Goal: Transaction & Acquisition: Purchase product/service

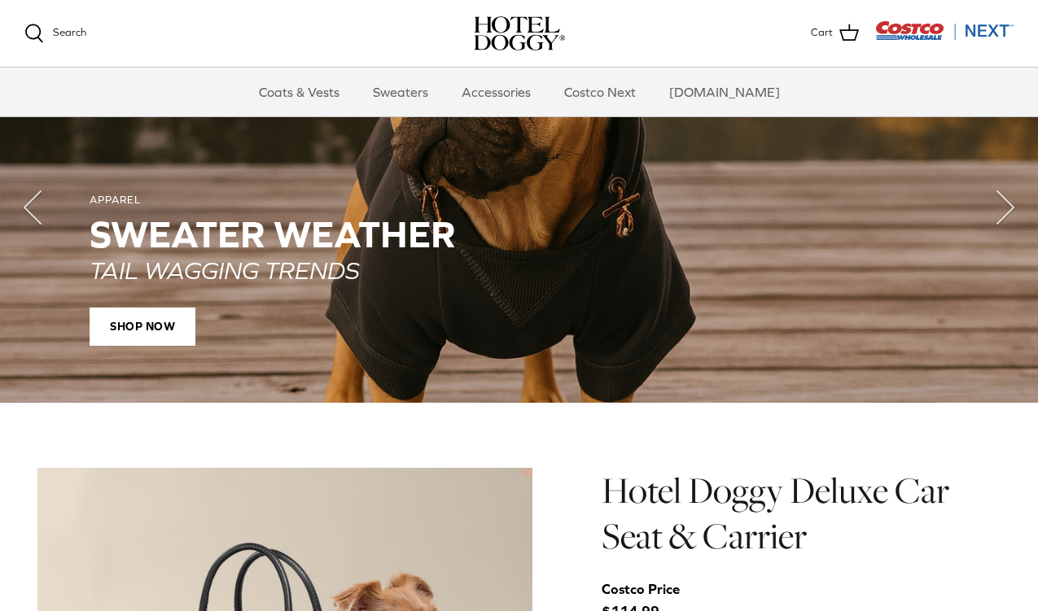
scroll to position [1080, 0]
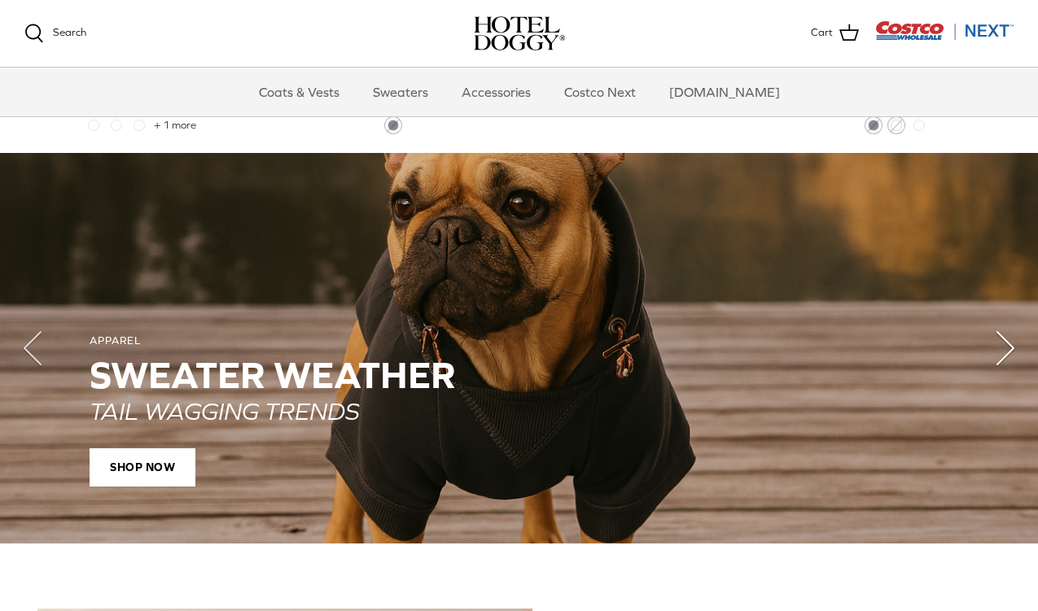
click at [1017, 365] on icon "Right" at bounding box center [1005, 348] width 65 height 65
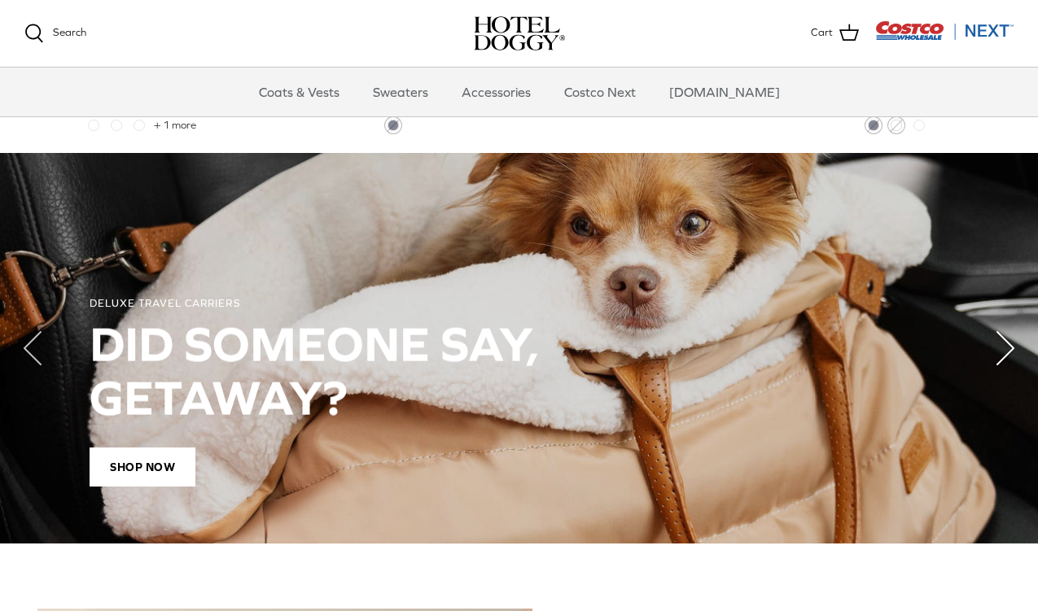
click at [1017, 365] on icon "Right" at bounding box center [1005, 348] width 65 height 65
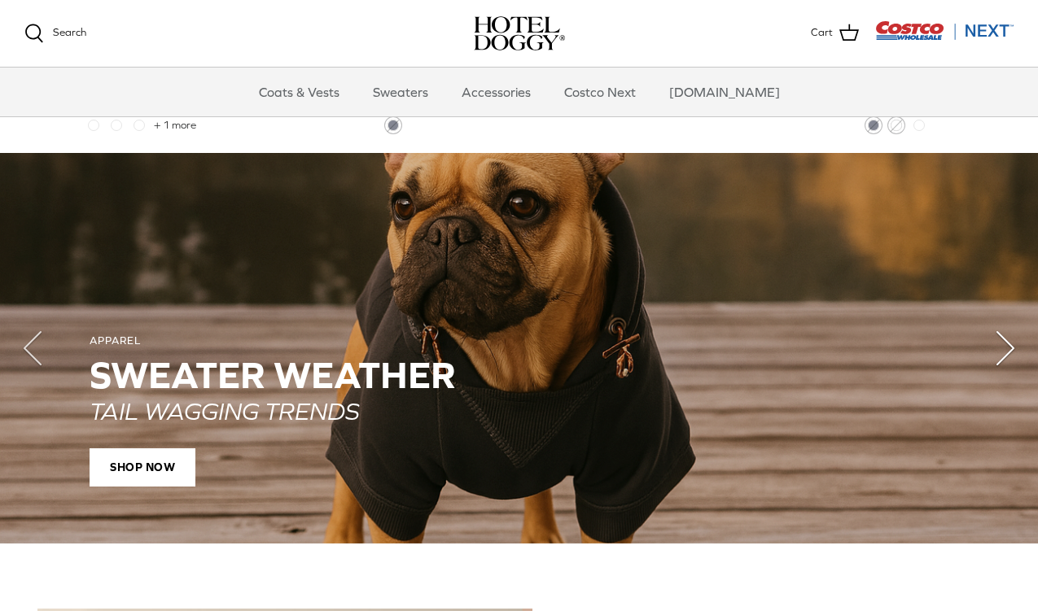
click at [1017, 365] on icon "Right" at bounding box center [1005, 348] width 65 height 65
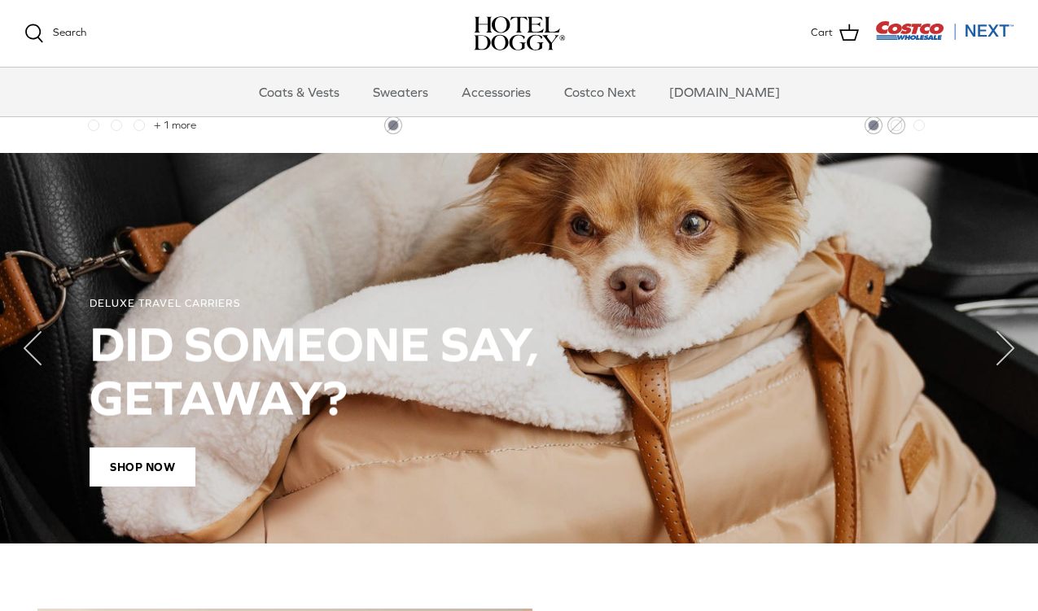
scroll to position [0, 0]
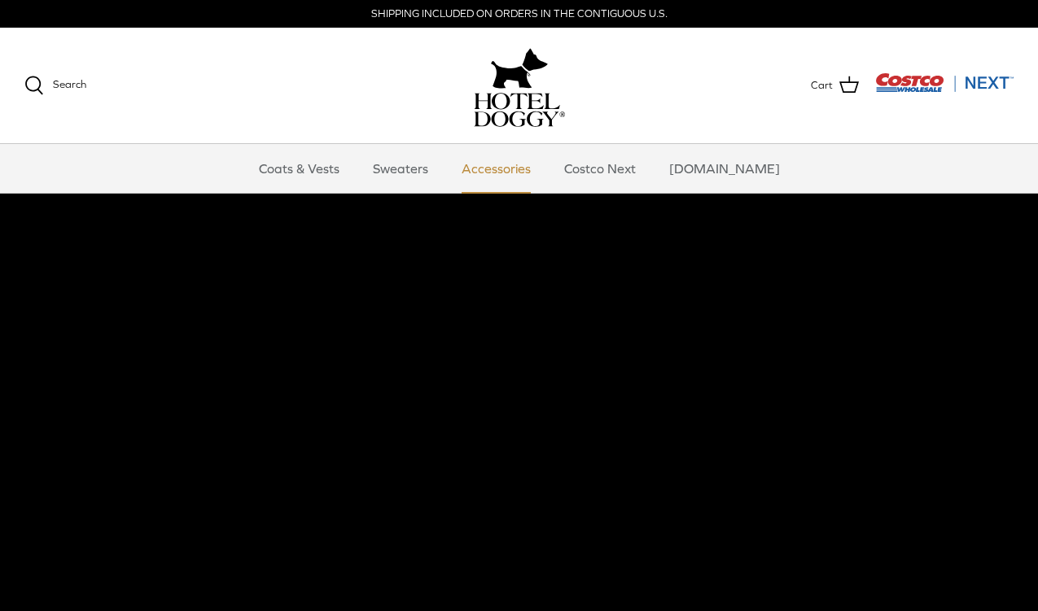
click at [527, 166] on link "Accessories" at bounding box center [496, 168] width 98 height 49
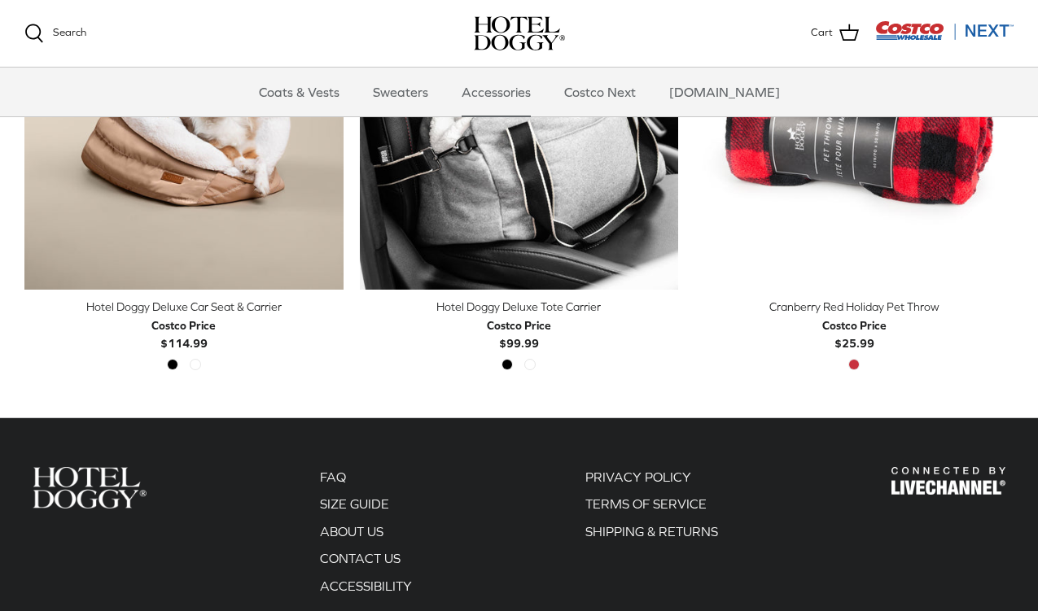
scroll to position [385, 0]
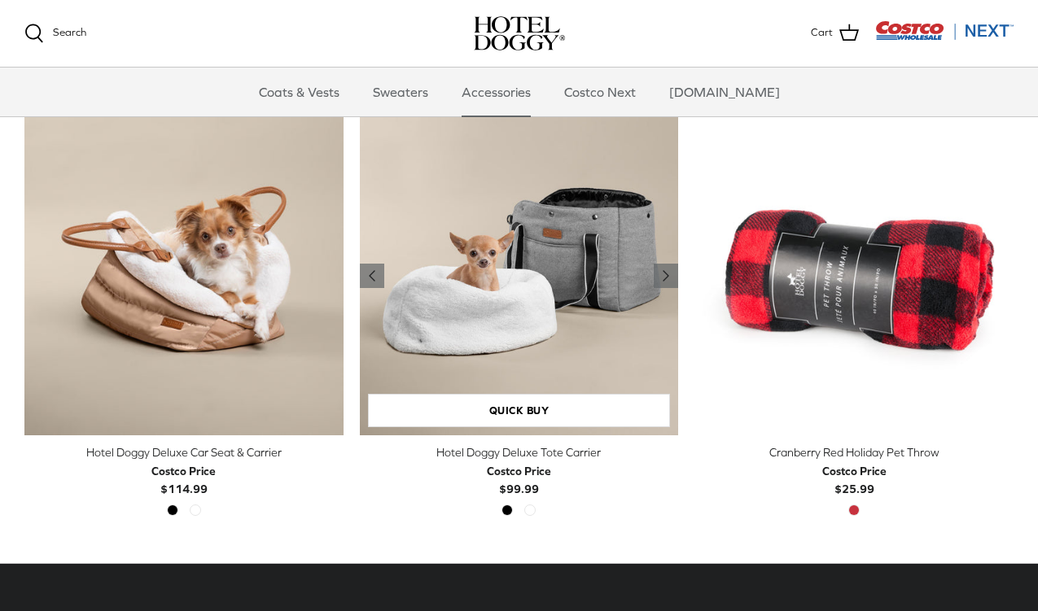
click at [543, 302] on img "Hotel Doggy Deluxe Tote Carrier" at bounding box center [519, 276] width 319 height 319
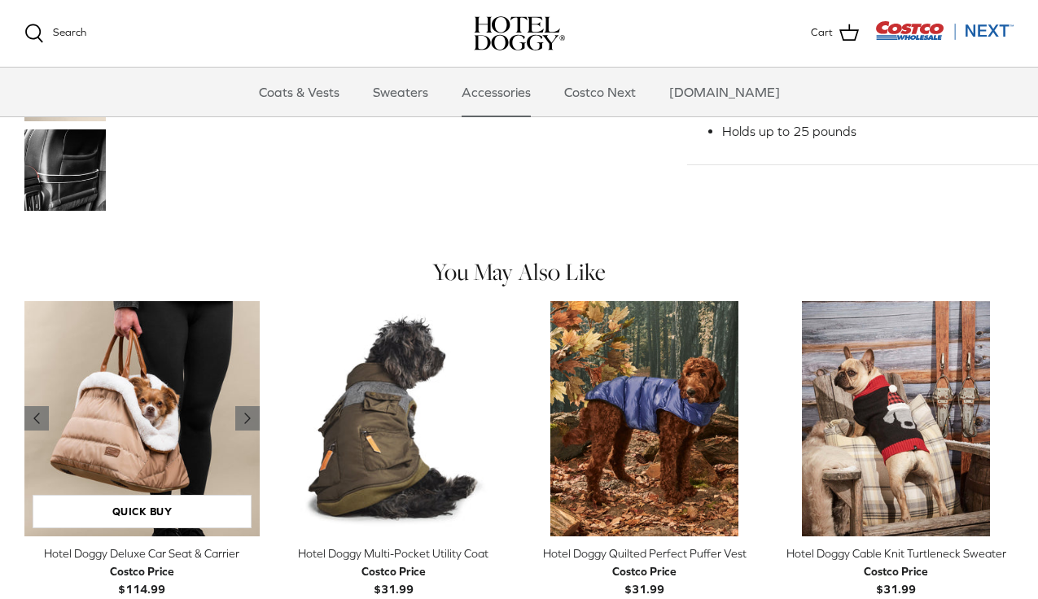
scroll to position [738, 0]
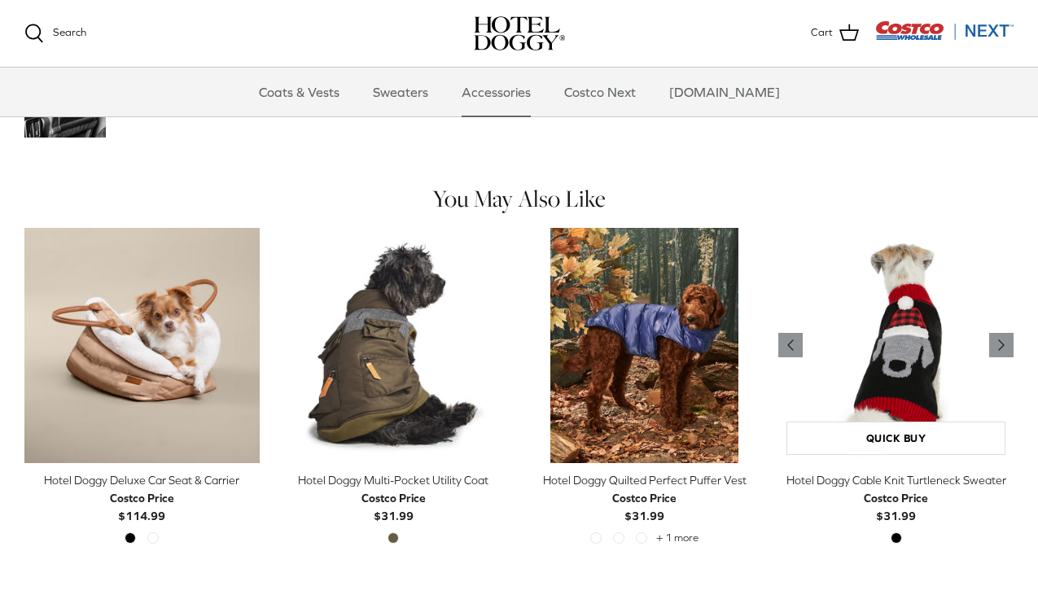
click at [950, 366] on img "Hotel Doggy Cable Knit Turtleneck Sweater" at bounding box center [895, 345] width 235 height 235
